Goal: Task Accomplishment & Management: Use online tool/utility

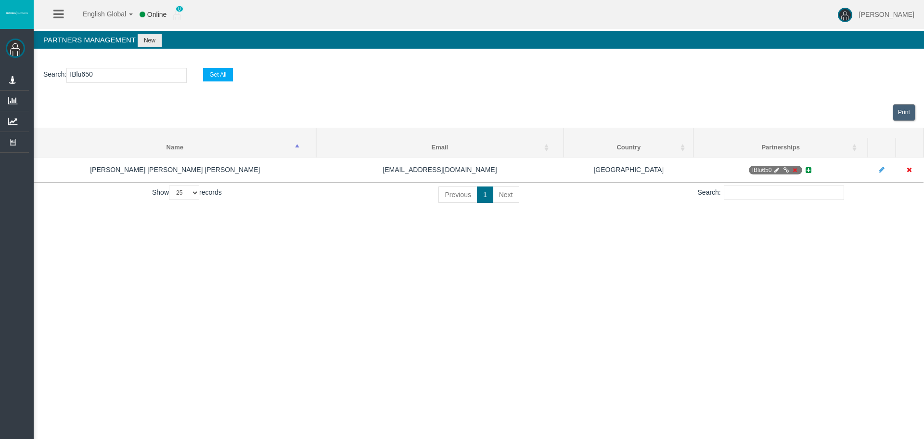
select select "25"
click at [0, 0] on link "Manage Partners" at bounding box center [0, 0] width 0 height 0
click at [82, 74] on input "IBlu650" at bounding box center [126, 75] width 120 height 15
paste input "fr2w2"
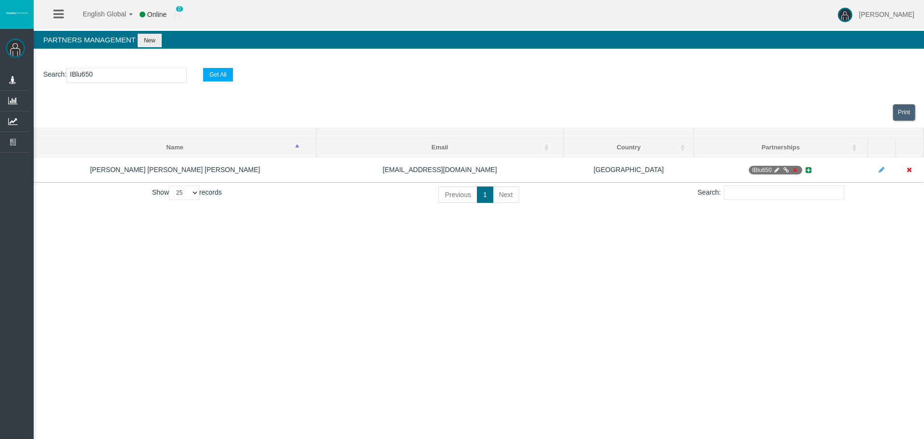
type input "IBfr2w2"
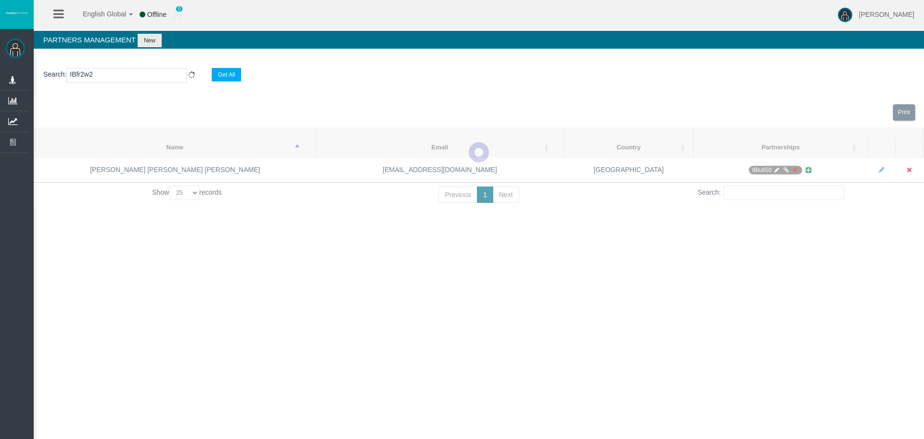
select select "25"
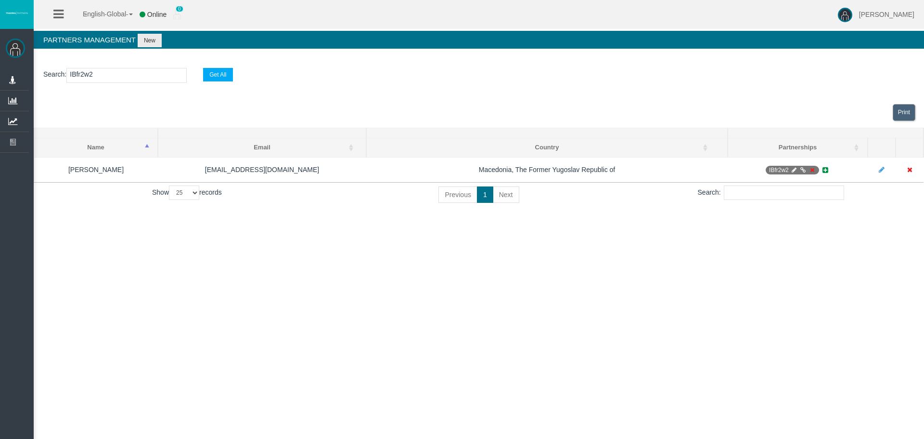
type input "IBfr2w2"
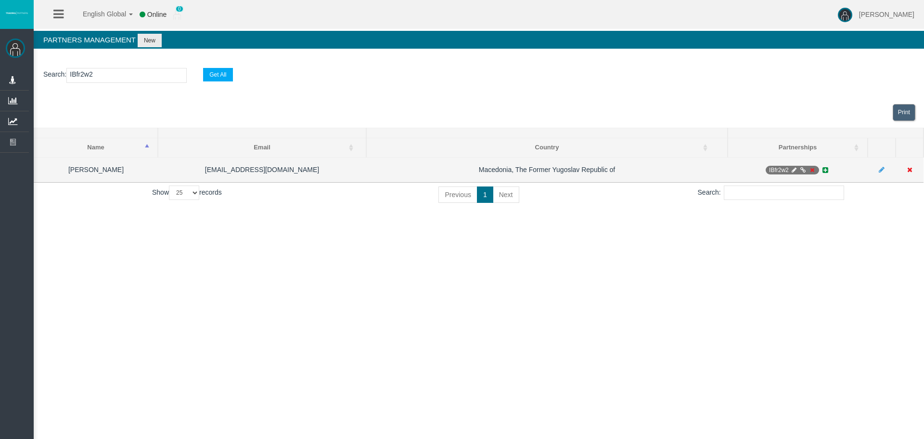
click at [793, 170] on icon at bounding box center [793, 170] width 7 height 6
select select "0"
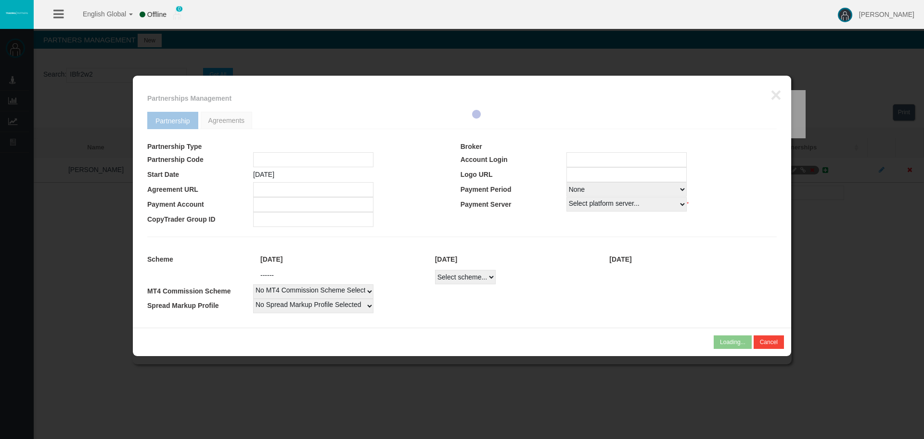
type input "IBfr2w2"
type input "19262078"
select select "1"
type input "19262078"
select select "1"
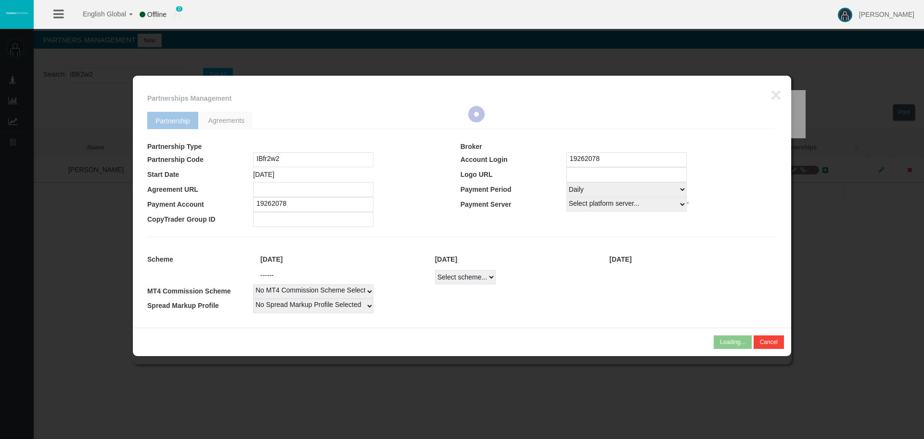
select select
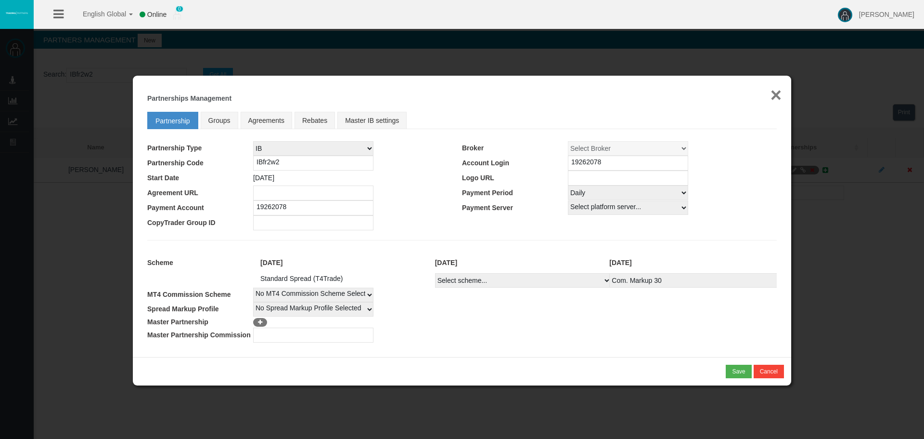
click at [781, 93] on button "×" at bounding box center [776, 94] width 11 height 19
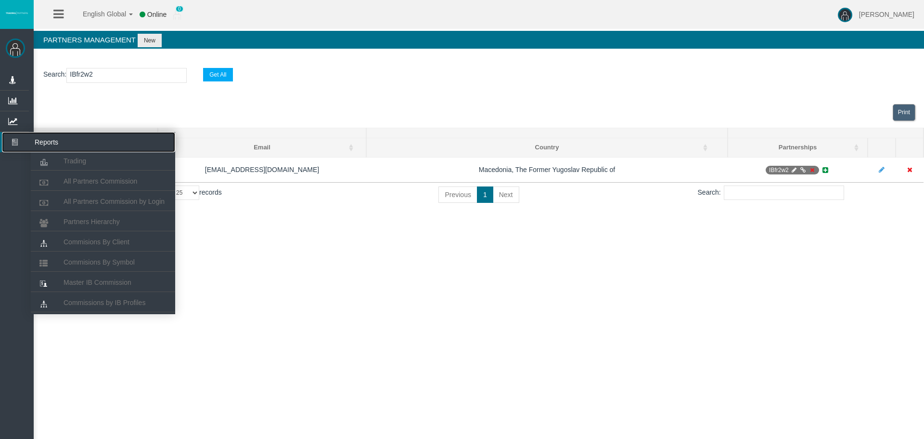
click at [17, 140] on icon at bounding box center [15, 142] width 26 height 20
click at [89, 244] on span "Commisions By Client" at bounding box center [97, 242] width 66 height 8
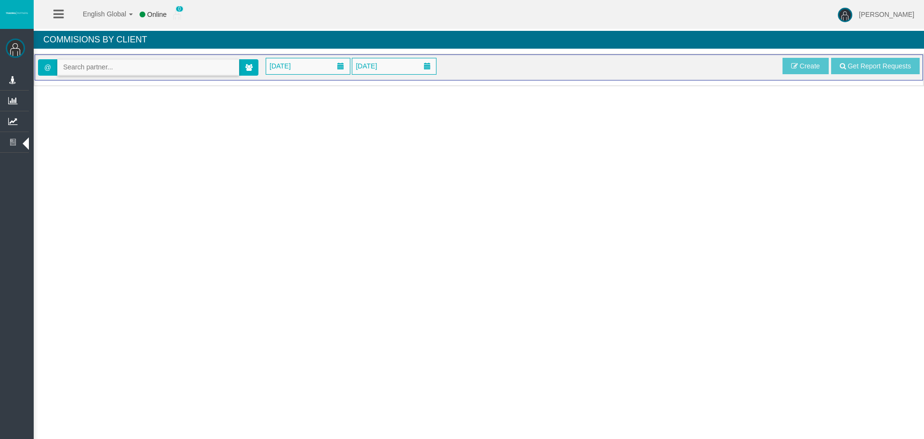
click at [97, 70] on input "text" at bounding box center [148, 67] width 181 height 15
paste input "IBfr2w2"
click at [86, 86] on span "[34983] [PERSON_NAME]" at bounding box center [103, 84] width 80 height 8
type input "[EMAIL_ADDRESS][DOMAIN_NAME]"
click at [288, 65] on span "[DATE]" at bounding box center [280, 65] width 27 height 13
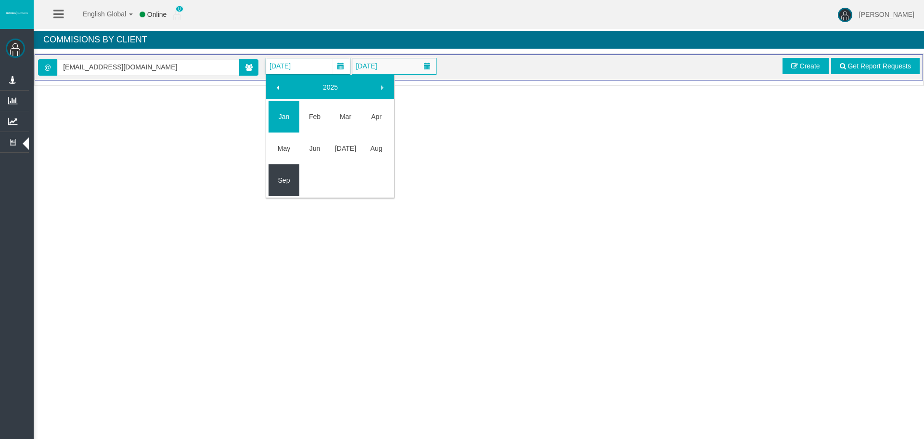
click at [287, 187] on link "Sep" at bounding box center [284, 179] width 31 height 17
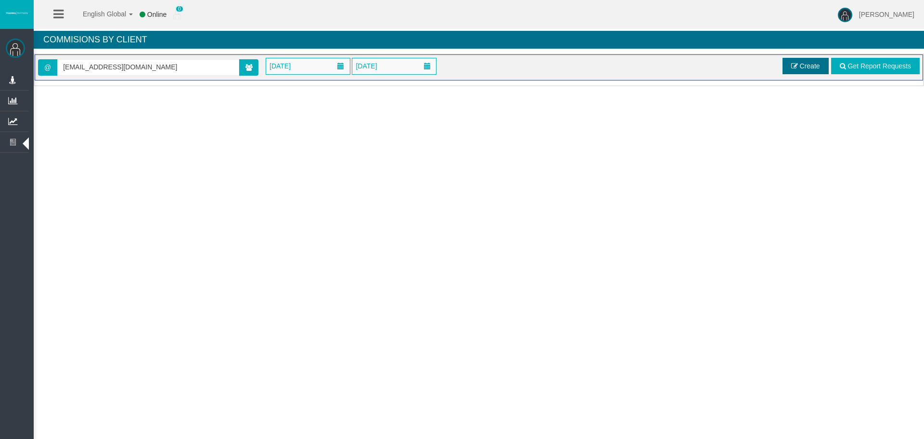
click at [795, 68] on span at bounding box center [794, 66] width 7 height 7
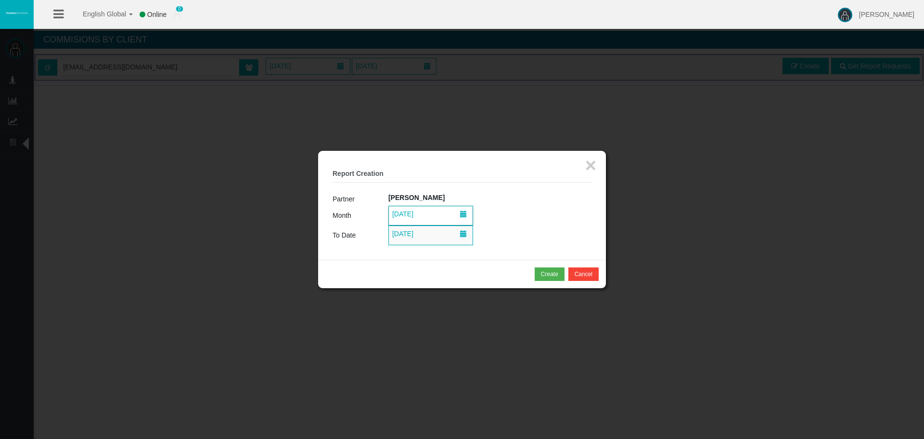
click at [415, 212] on span "[DATE]" at bounding box center [402, 213] width 27 height 13
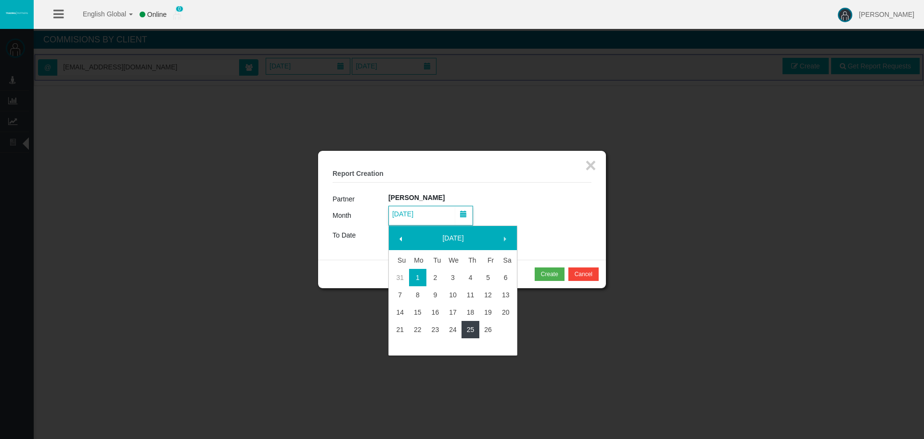
click at [466, 327] on link "25" at bounding box center [471, 329] width 18 height 17
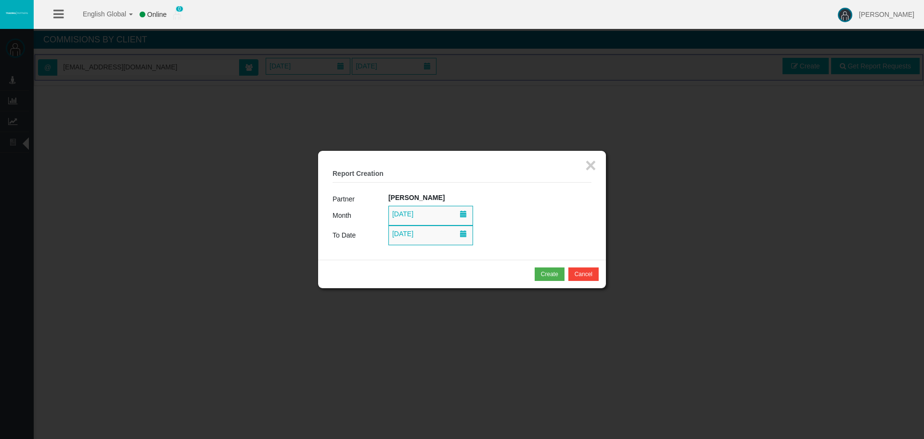
click at [415, 232] on span "[DATE]" at bounding box center [402, 233] width 27 height 13
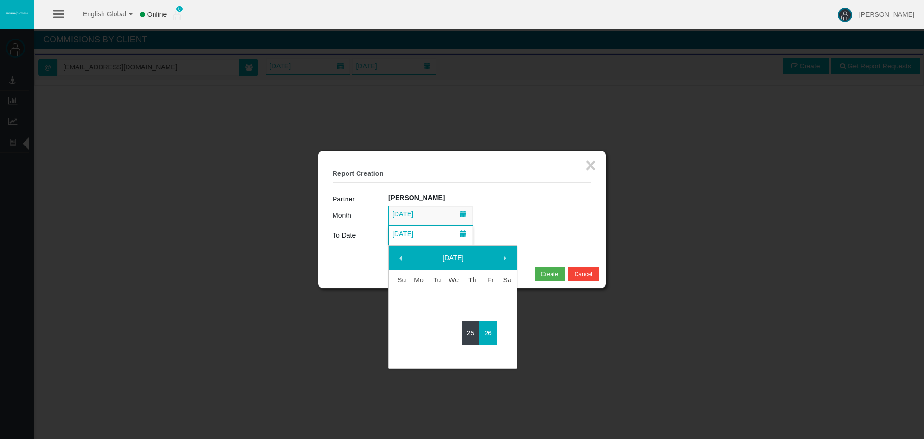
click at [472, 326] on link "25" at bounding box center [471, 332] width 18 height 17
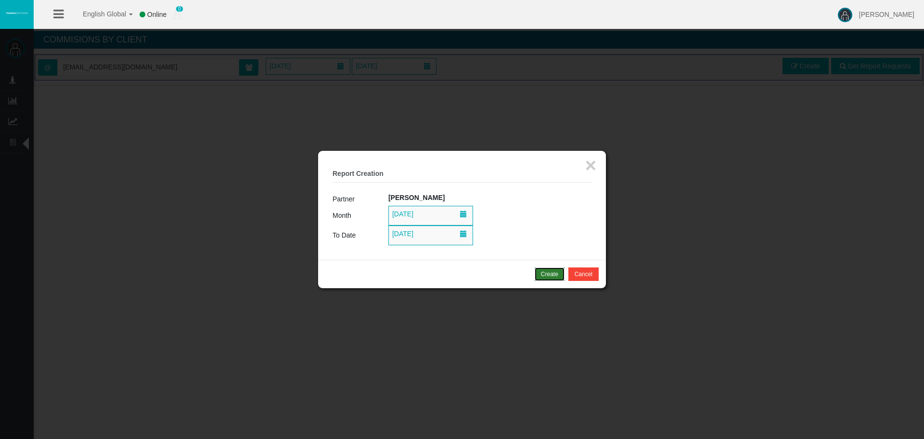
click at [550, 268] on button "Create" at bounding box center [550, 273] width 30 height 13
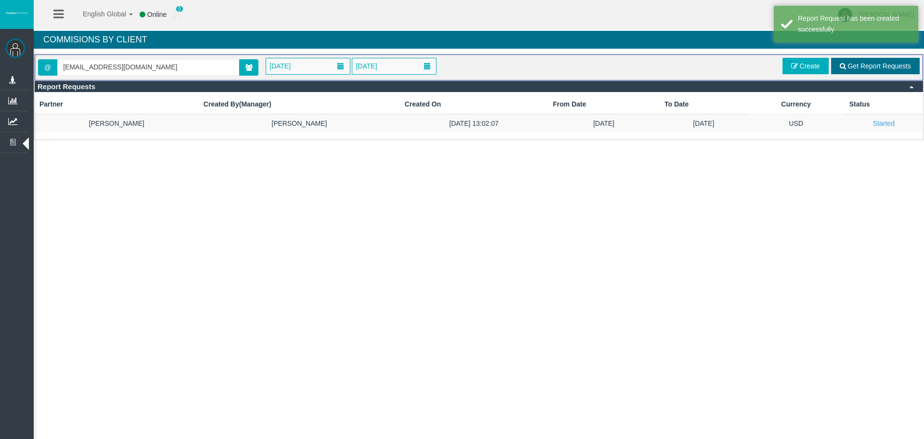
click at [854, 62] on link "Get Report Requests" at bounding box center [875, 66] width 89 height 16
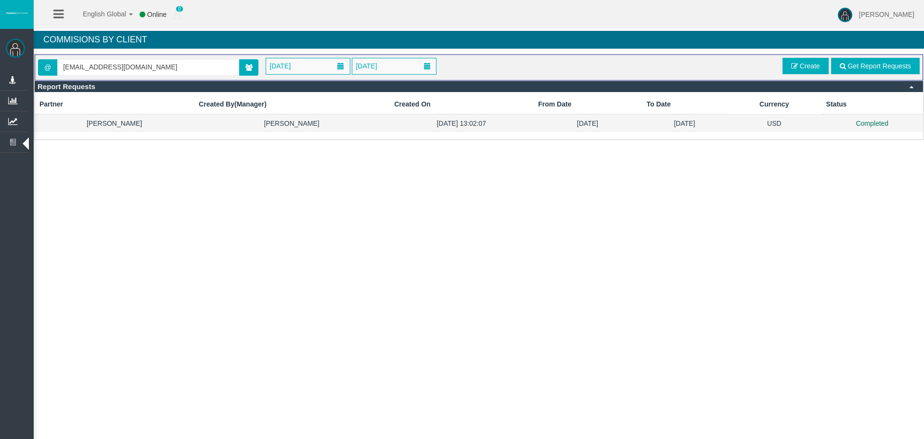
click at [642, 124] on td "[DATE]" at bounding box center [685, 123] width 86 height 18
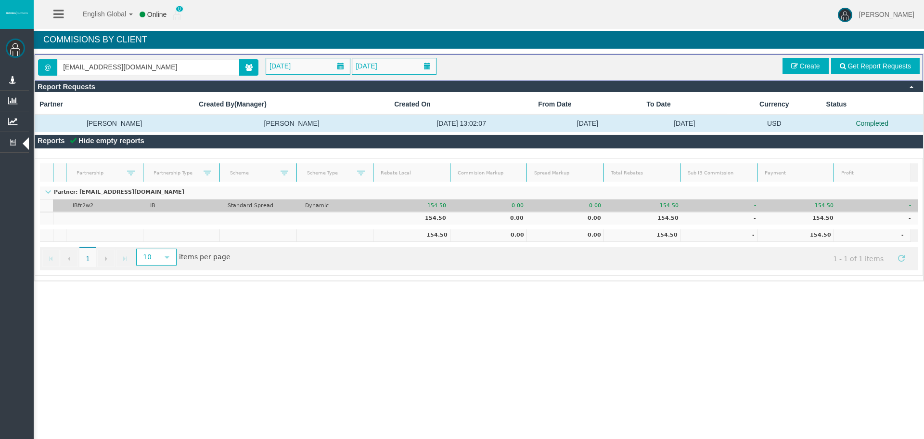
click at [99, 203] on td "IBfr2w2" at bounding box center [105, 205] width 78 height 13
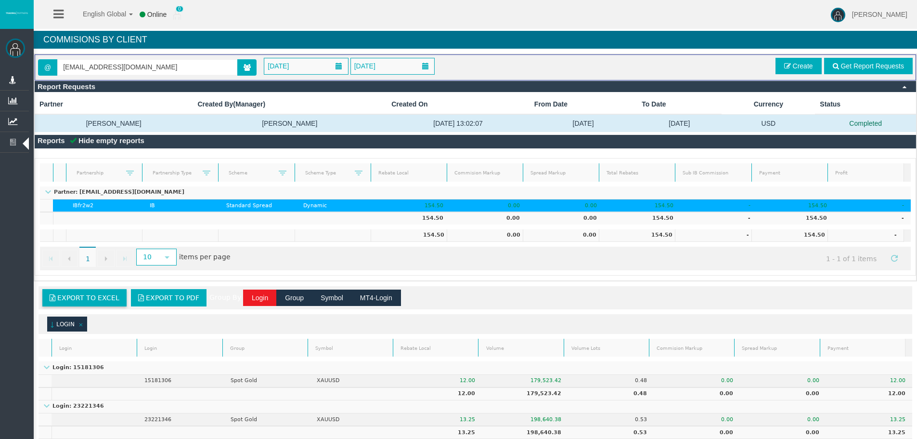
click at [106, 301] on span "Export to Excel" at bounding box center [88, 298] width 62 height 8
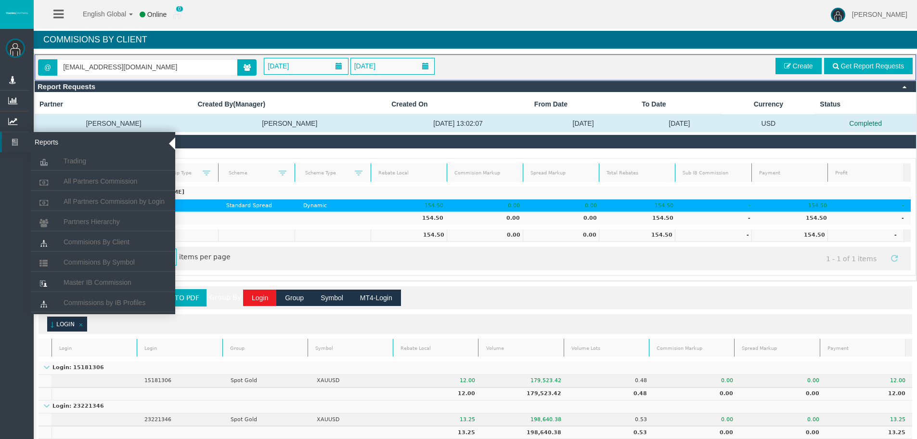
click at [16, 144] on icon at bounding box center [15, 142] width 26 height 20
click at [90, 239] on span "Commisions By Client" at bounding box center [97, 242] width 66 height 8
click at [17, 143] on icon at bounding box center [15, 142] width 26 height 20
click at [117, 244] on span "Commisions By Client" at bounding box center [97, 242] width 66 height 8
click at [84, 183] on span "All Partners Commission" at bounding box center [101, 181] width 74 height 8
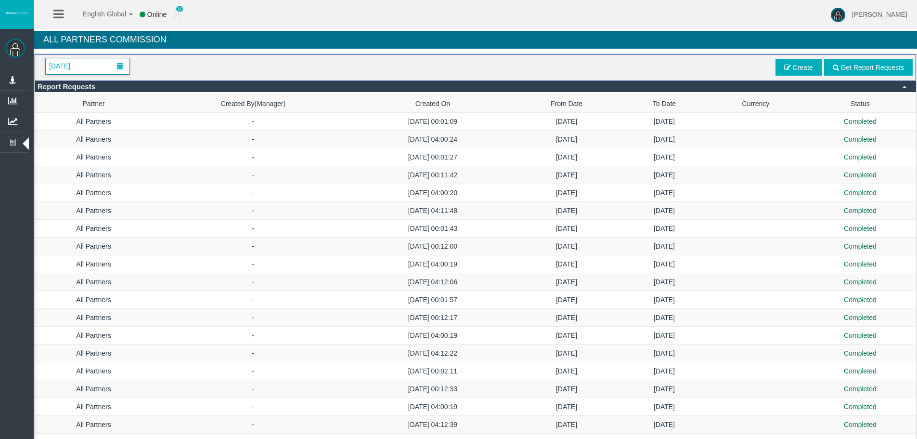
click at [73, 68] on span "[DATE]" at bounding box center [59, 65] width 27 height 13
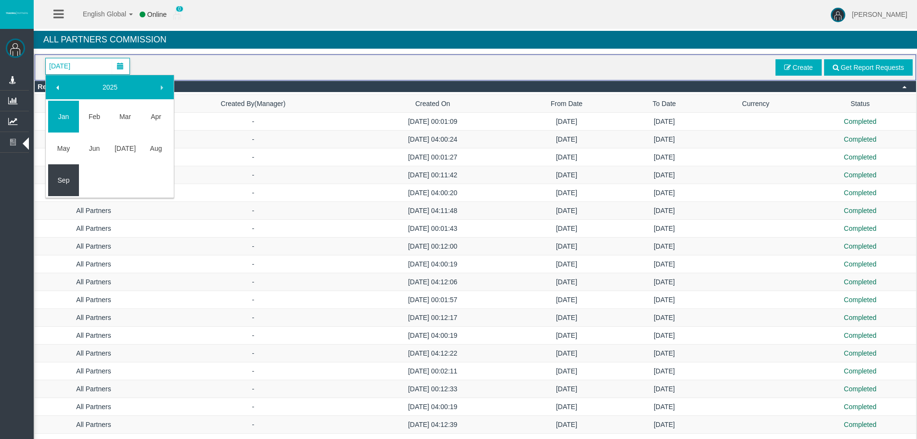
click at [60, 181] on link "Sep" at bounding box center [63, 179] width 31 height 17
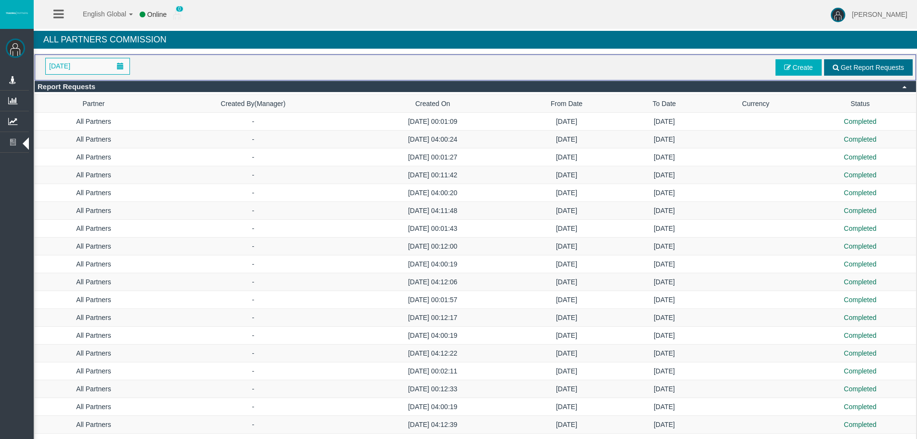
click at [862, 66] on span "Get Report Requests" at bounding box center [873, 68] width 64 height 8
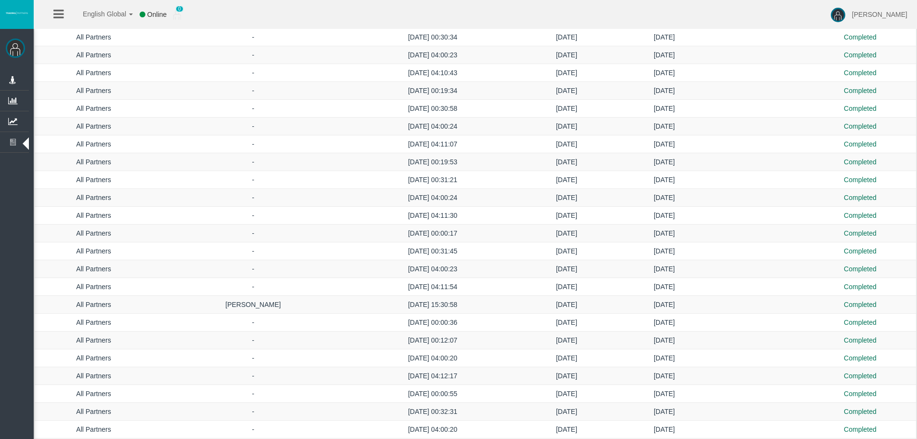
scroll to position [1539, 0]
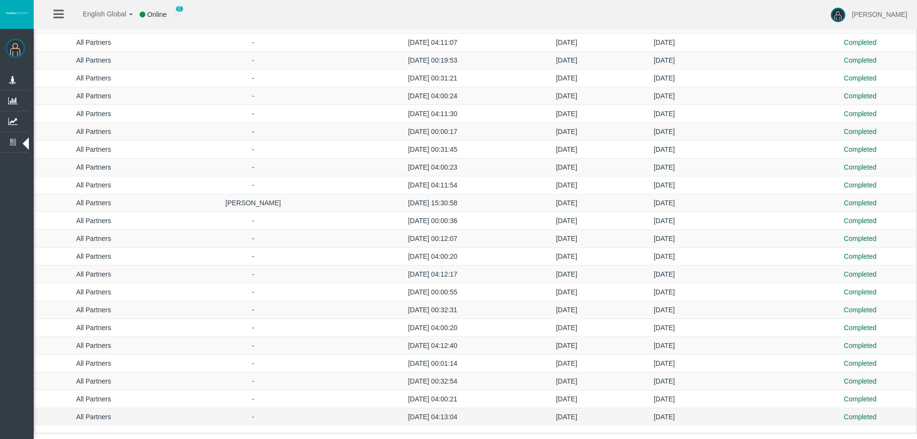
click at [633, 424] on td "[DATE]" at bounding box center [664, 417] width 86 height 18
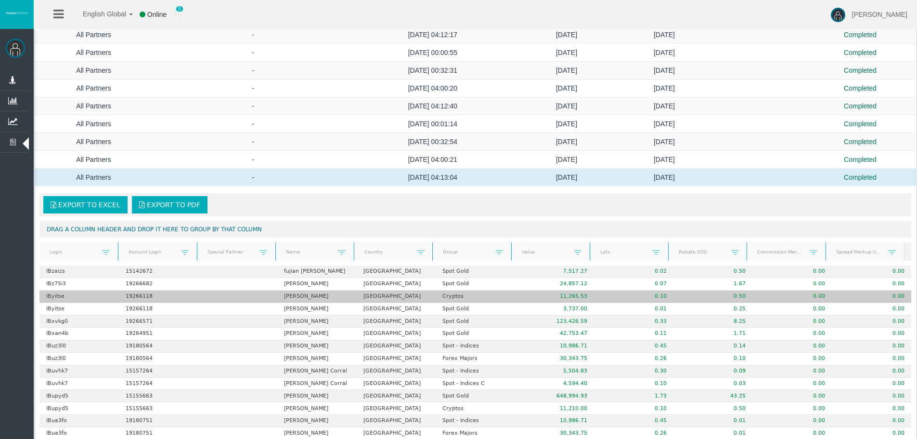
scroll to position [1780, 0]
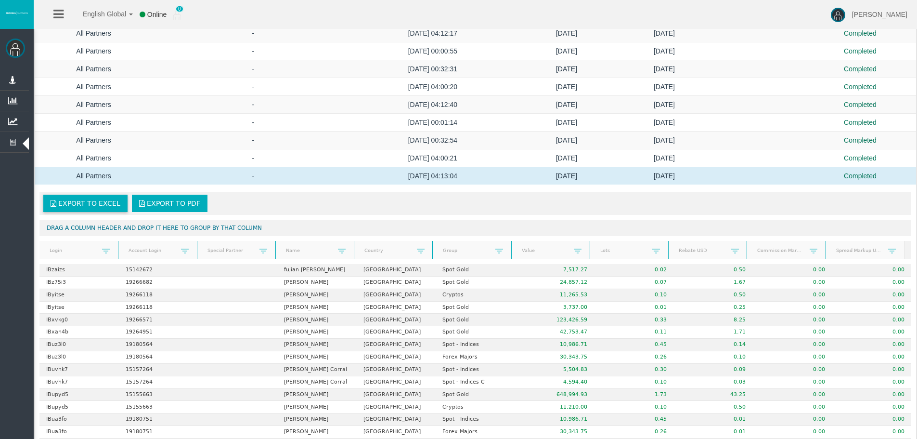
click at [82, 204] on span "Export to Excel" at bounding box center [89, 203] width 62 height 8
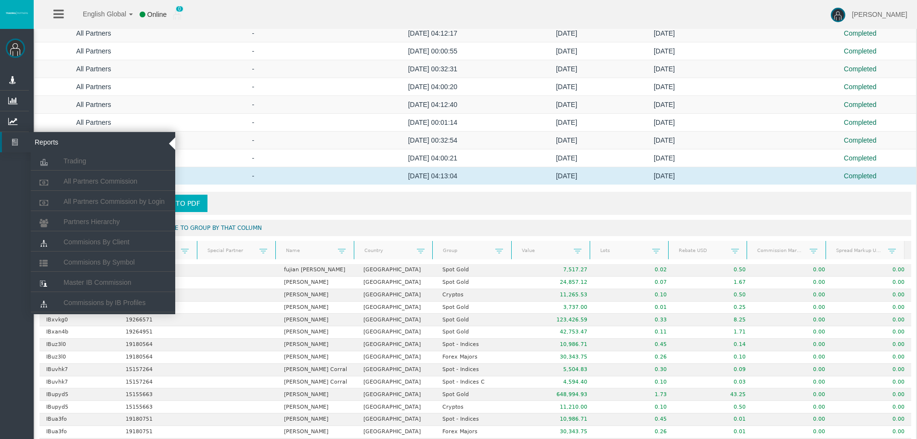
drag, startPoint x: 14, startPoint y: 140, endPoint x: 25, endPoint y: 143, distance: 11.1
click at [14, 140] on icon at bounding box center [15, 142] width 26 height 20
click at [94, 238] on span "Commisions By Client" at bounding box center [97, 242] width 66 height 8
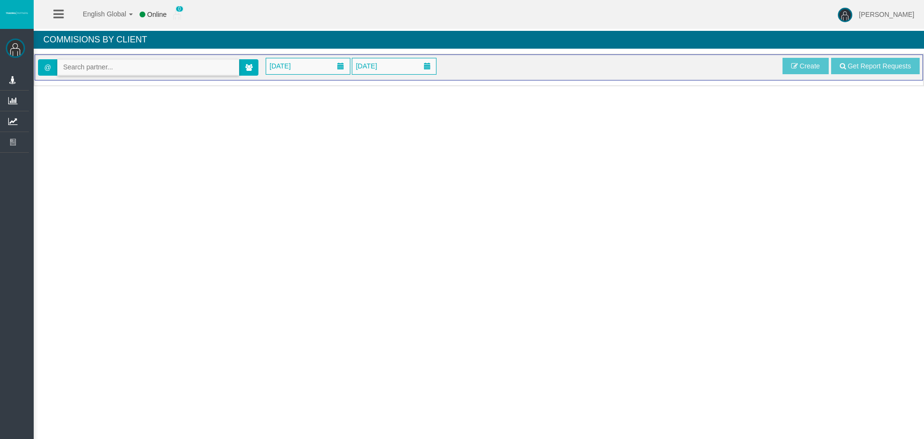
click at [184, 69] on input "text" at bounding box center [148, 67] width 181 height 15
paste input "IBgnbus"
click at [74, 82] on span "[36633] [PERSON_NAME] [PERSON_NAME]" at bounding box center [131, 84] width 137 height 8
type input "[EMAIL_ADDRESS][DOMAIN_NAME]"
click at [270, 65] on span "[DATE]" at bounding box center [280, 65] width 27 height 13
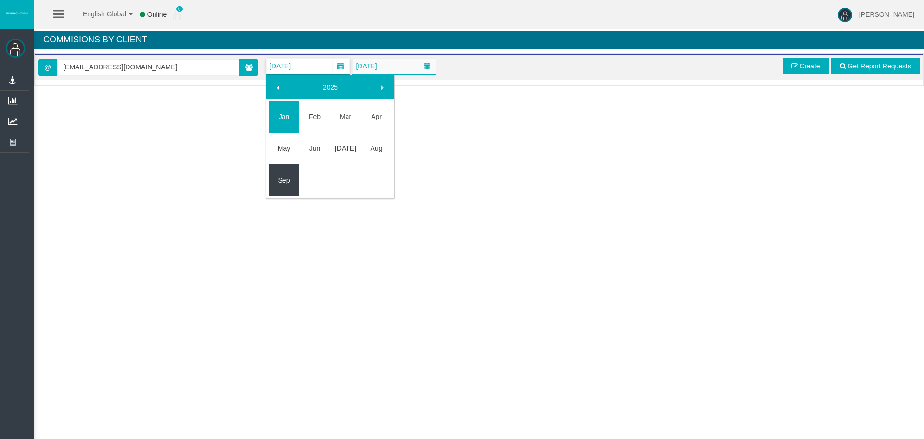
click at [286, 180] on link "Sep" at bounding box center [284, 179] width 31 height 17
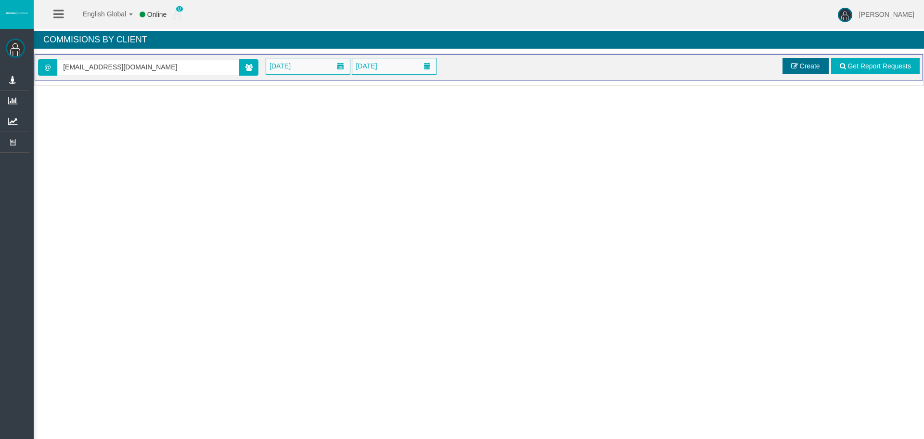
click at [795, 67] on span at bounding box center [794, 66] width 7 height 7
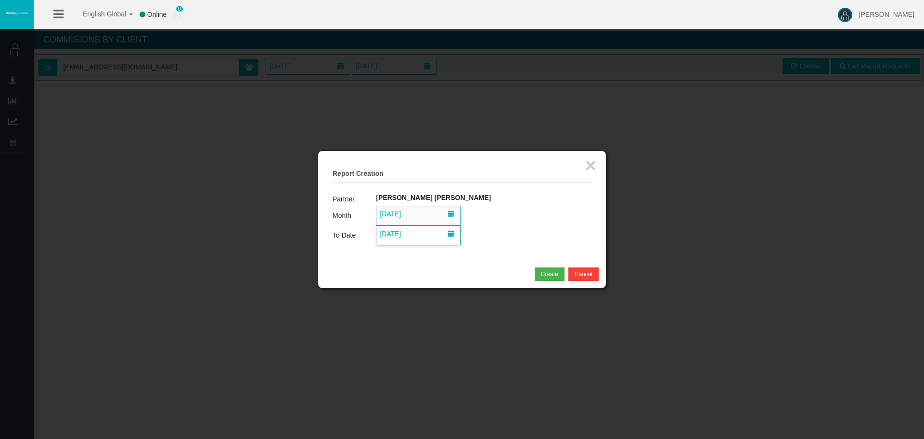
click at [404, 237] on span "[DATE]" at bounding box center [390, 233] width 27 height 13
click at [391, 212] on span "[DATE]" at bounding box center [390, 213] width 27 height 13
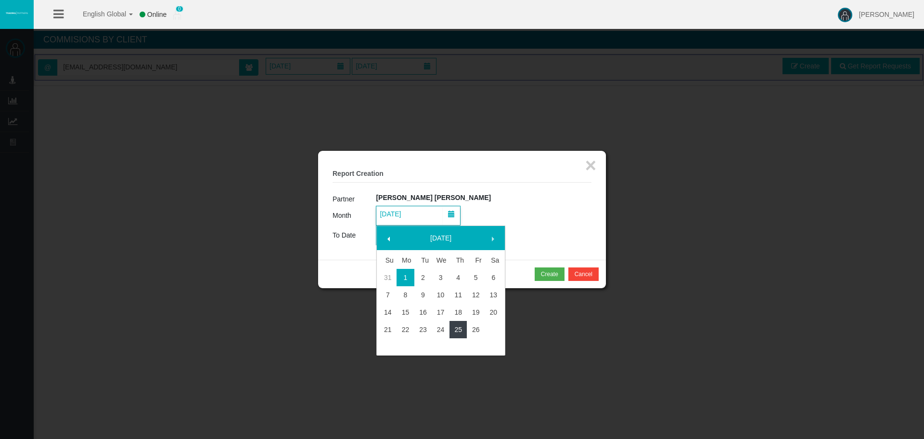
click at [454, 332] on link "25" at bounding box center [459, 329] width 18 height 17
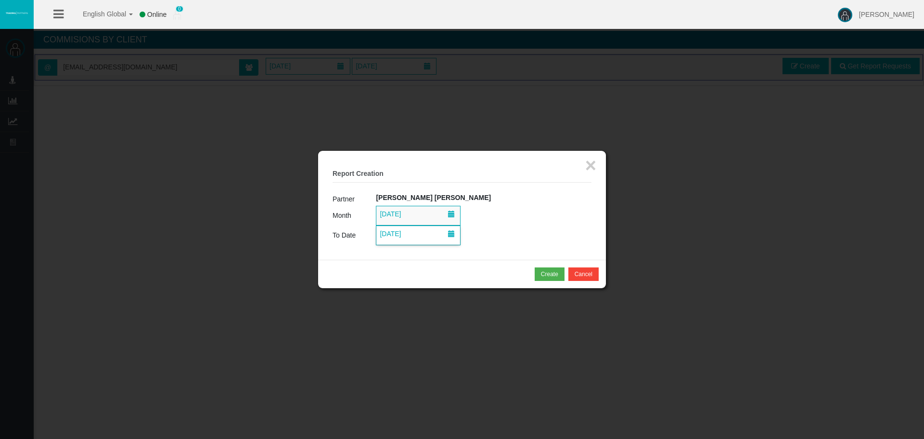
click at [401, 243] on span "[DATE]" at bounding box center [418, 235] width 84 height 19
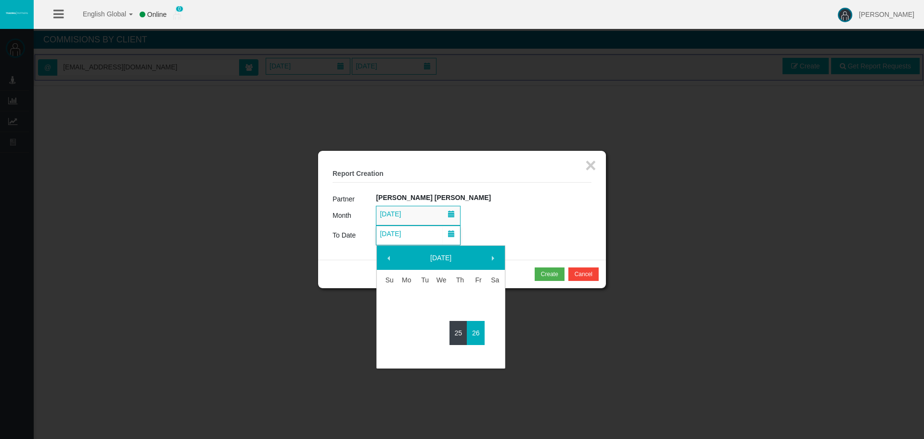
click at [457, 330] on link "25" at bounding box center [459, 332] width 18 height 17
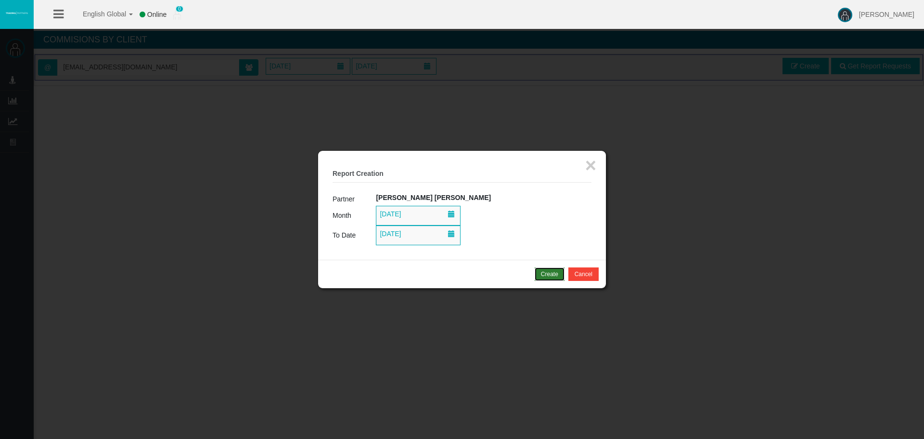
click at [554, 270] on div "Create" at bounding box center [549, 274] width 17 height 9
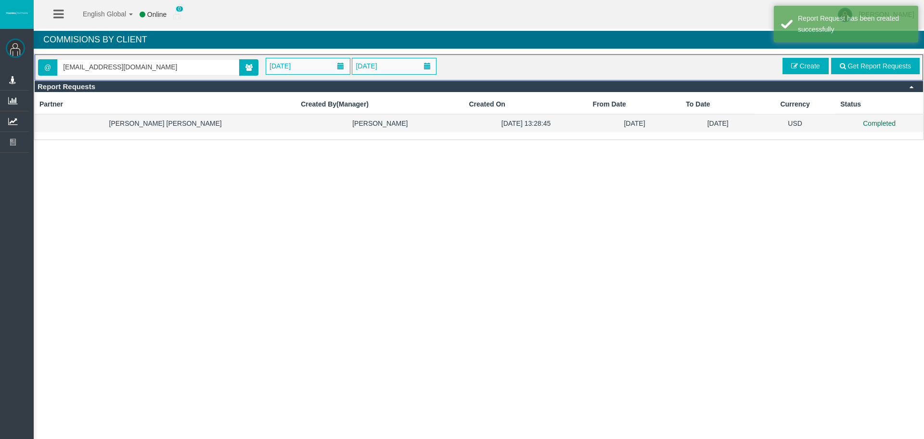
click at [840, 121] on td "Completed" at bounding box center [880, 123] width 88 height 18
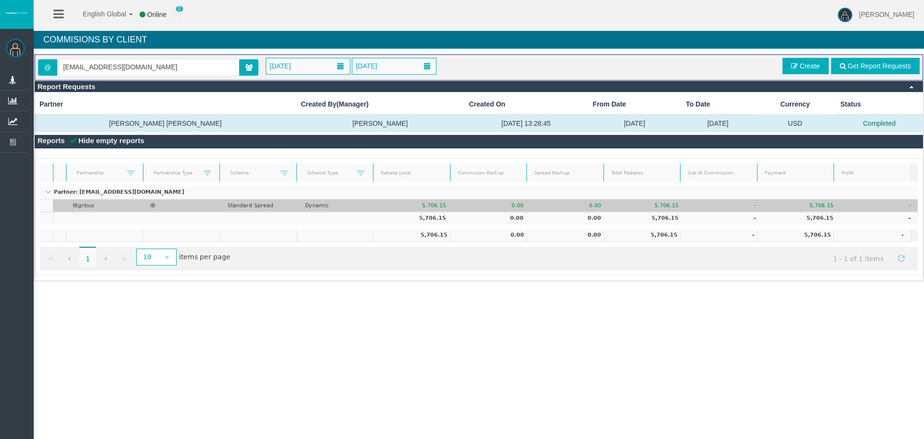
click at [114, 204] on td "IBgnbus" at bounding box center [105, 205] width 78 height 13
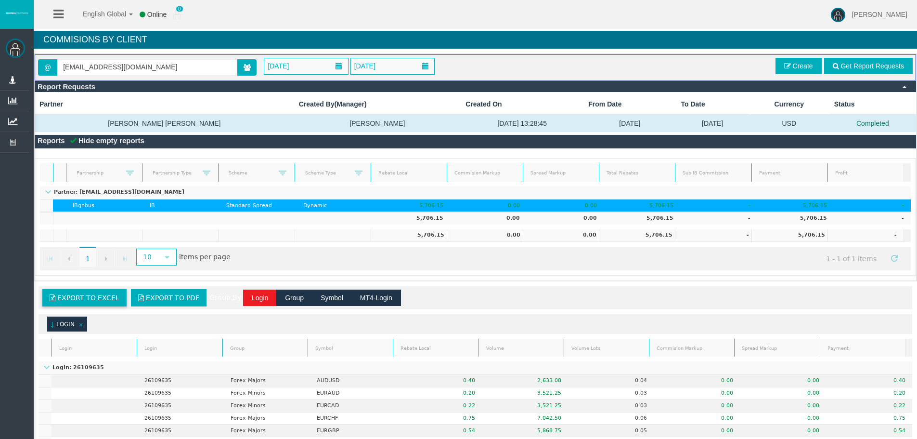
click at [91, 301] on span "Export to Excel" at bounding box center [88, 298] width 62 height 8
